Goal: Information Seeking & Learning: Learn about a topic

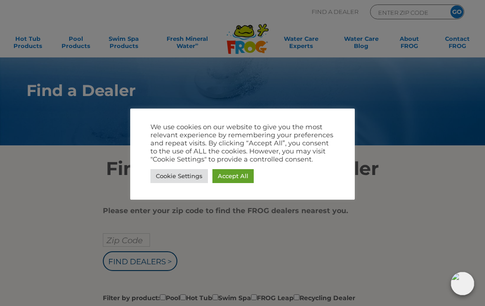
click at [190, 175] on link "Cookie Settings" at bounding box center [178, 176] width 57 height 14
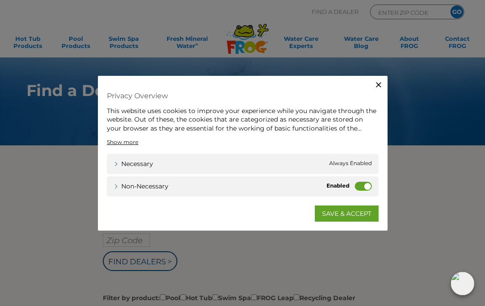
click at [366, 188] on label "Non-necessary" at bounding box center [363, 186] width 17 height 9
click at [0, 0] on input "Non-necessary" at bounding box center [0, 0] width 0 height 0
click at [357, 215] on link "SAVE & ACCEPT" at bounding box center [347, 214] width 64 height 16
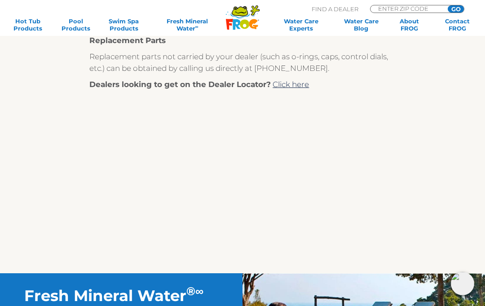
scroll to position [402, 0]
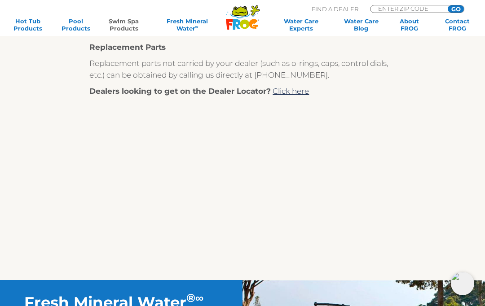
click at [127, 25] on link "Swim Spa Products" at bounding box center [123, 25] width 37 height 14
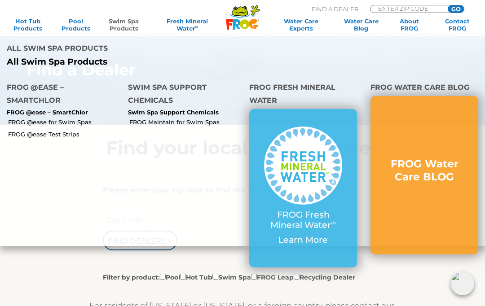
scroll to position [0, 0]
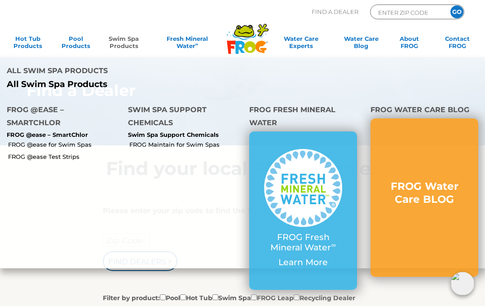
click at [128, 47] on link "Swim Spa Products" at bounding box center [123, 44] width 37 height 18
click at [85, 147] on link "FROG @ease for Swim Spas" at bounding box center [64, 144] width 113 height 8
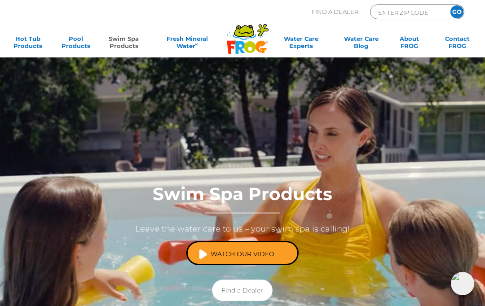
click at [257, 259] on link "Watch Our Video" at bounding box center [242, 253] width 112 height 24
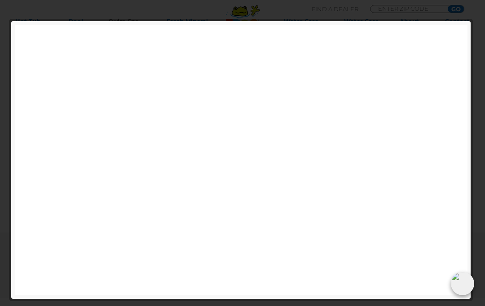
scroll to position [1470, 0]
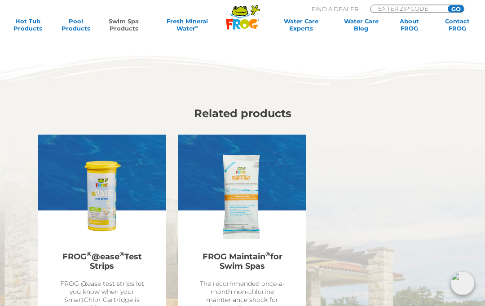
scroll to position [1789, 0]
click at [366, 22] on link "Water Care Blog" at bounding box center [360, 25] width 37 height 14
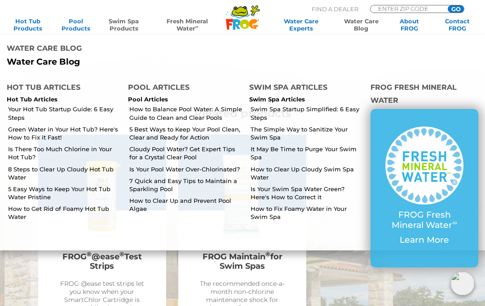
click at [189, 31] on link "Fresh Mineral Water ∞" at bounding box center [187, 25] width 68 height 14
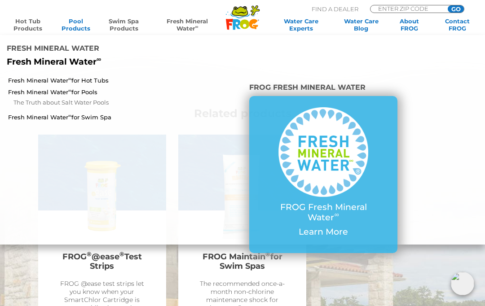
click at [27, 24] on link "Hot Tub Products" at bounding box center [27, 25] width 37 height 14
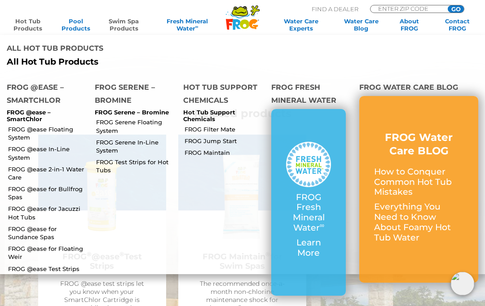
click at [39, 188] on link "FROG @ease for Bullfrog Spas" at bounding box center [48, 193] width 80 height 16
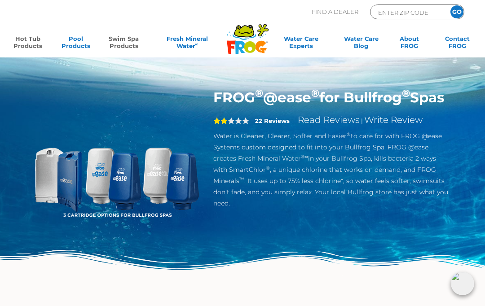
click at [126, 40] on link "Swim Spa Products" at bounding box center [123, 44] width 37 height 18
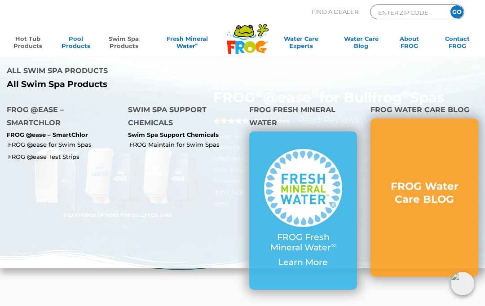
click at [199, 147] on link "FROG Maintain for Swim Spas" at bounding box center [185, 144] width 113 height 8
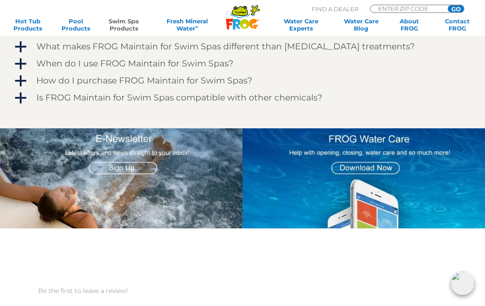
scroll to position [671, 0]
